Goal: Information Seeking & Learning: Learn about a topic

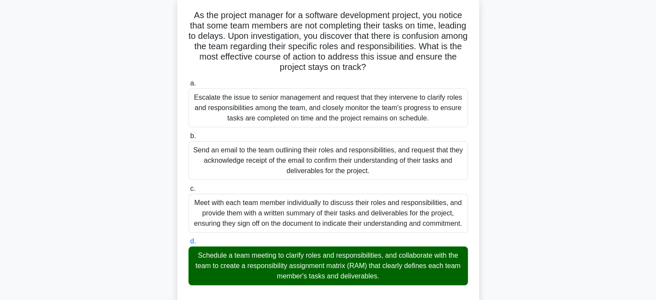
scroll to position [58, 0]
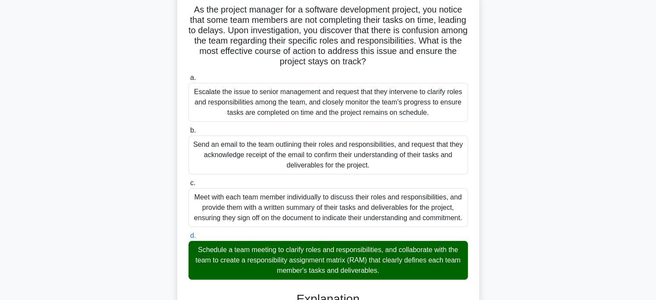
click at [295, 153] on div "Send an email to the team outlining their roles and responsibilities, and reque…" at bounding box center [329, 155] width 280 height 39
click at [189, 133] on input "b. Send an email to the team outlining their roles and responsibilities, and re…" at bounding box center [189, 131] width 0 height 6
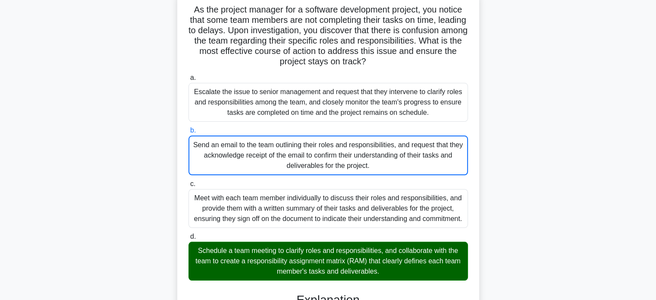
click at [416, 269] on div "Schedule a team meeting to clarify roles and responsibilities, and collaborate …" at bounding box center [329, 261] width 280 height 39
click at [189, 240] on input "d. Schedule a team meeting to clarify roles and responsibilities, and collabora…" at bounding box center [189, 237] width 0 height 6
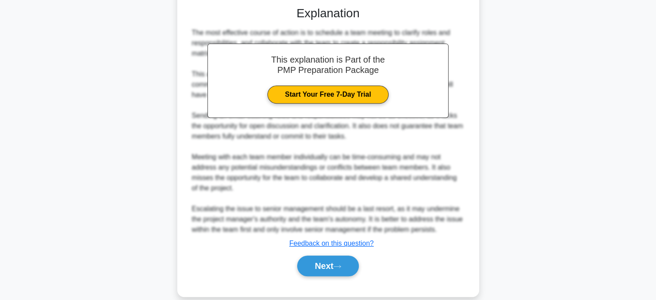
scroll to position [366, 0]
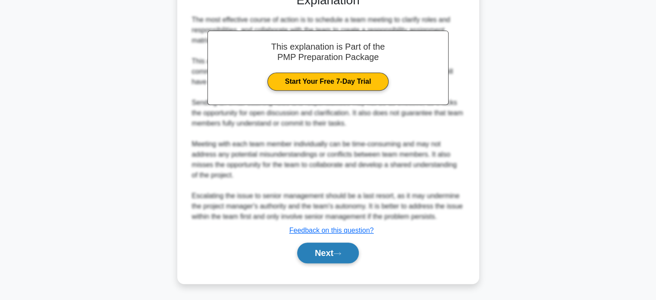
click at [329, 255] on button "Next" at bounding box center [328, 253] width 62 height 21
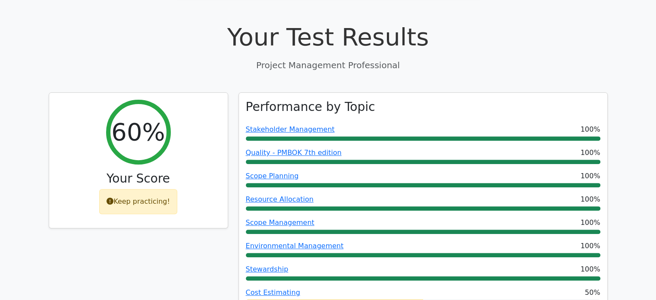
scroll to position [264, 0]
